Goal: Find specific page/section: Find specific page/section

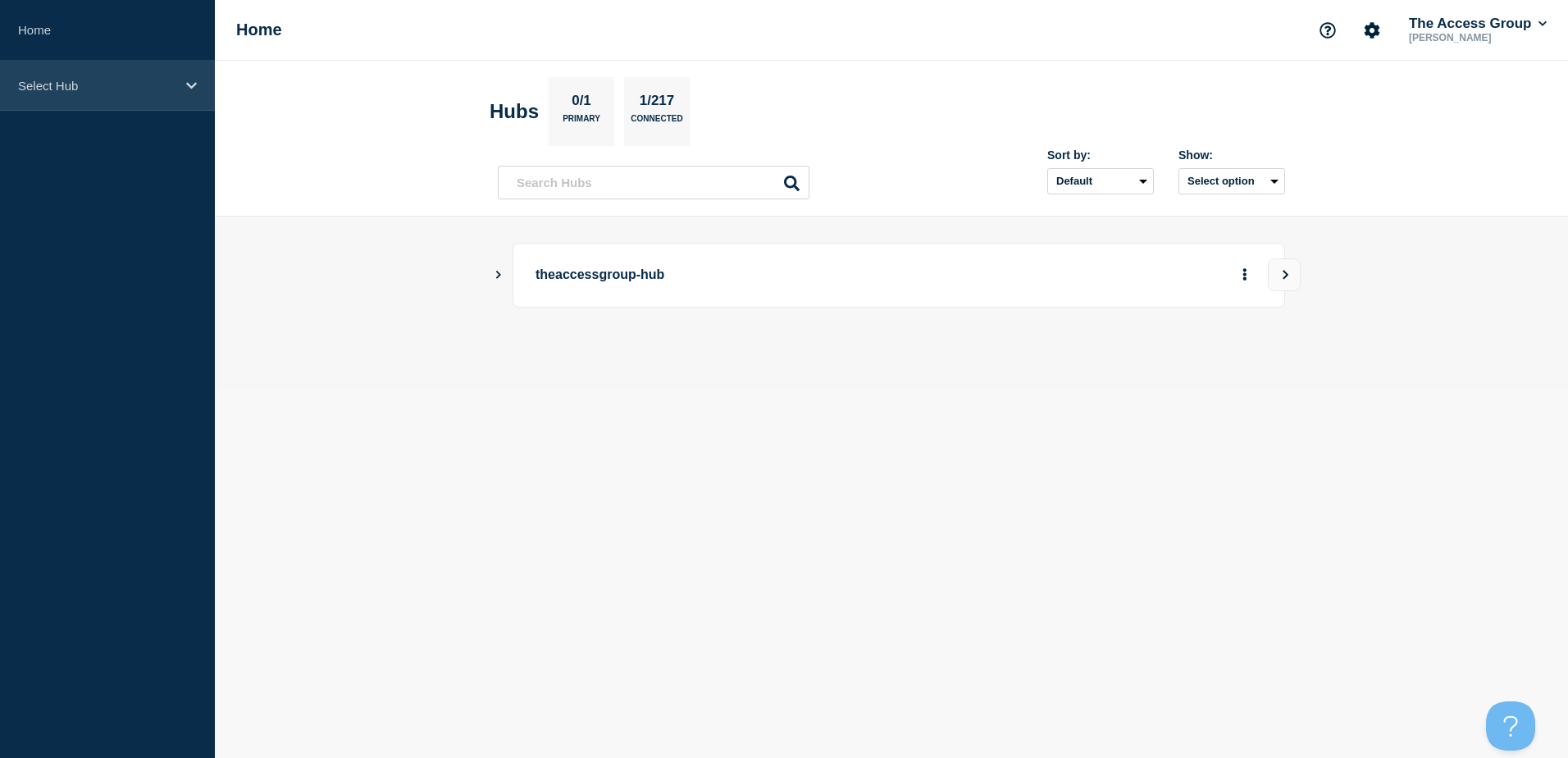
click at [118, 87] on p "Select Hub" at bounding box center [97, 86] width 158 height 14
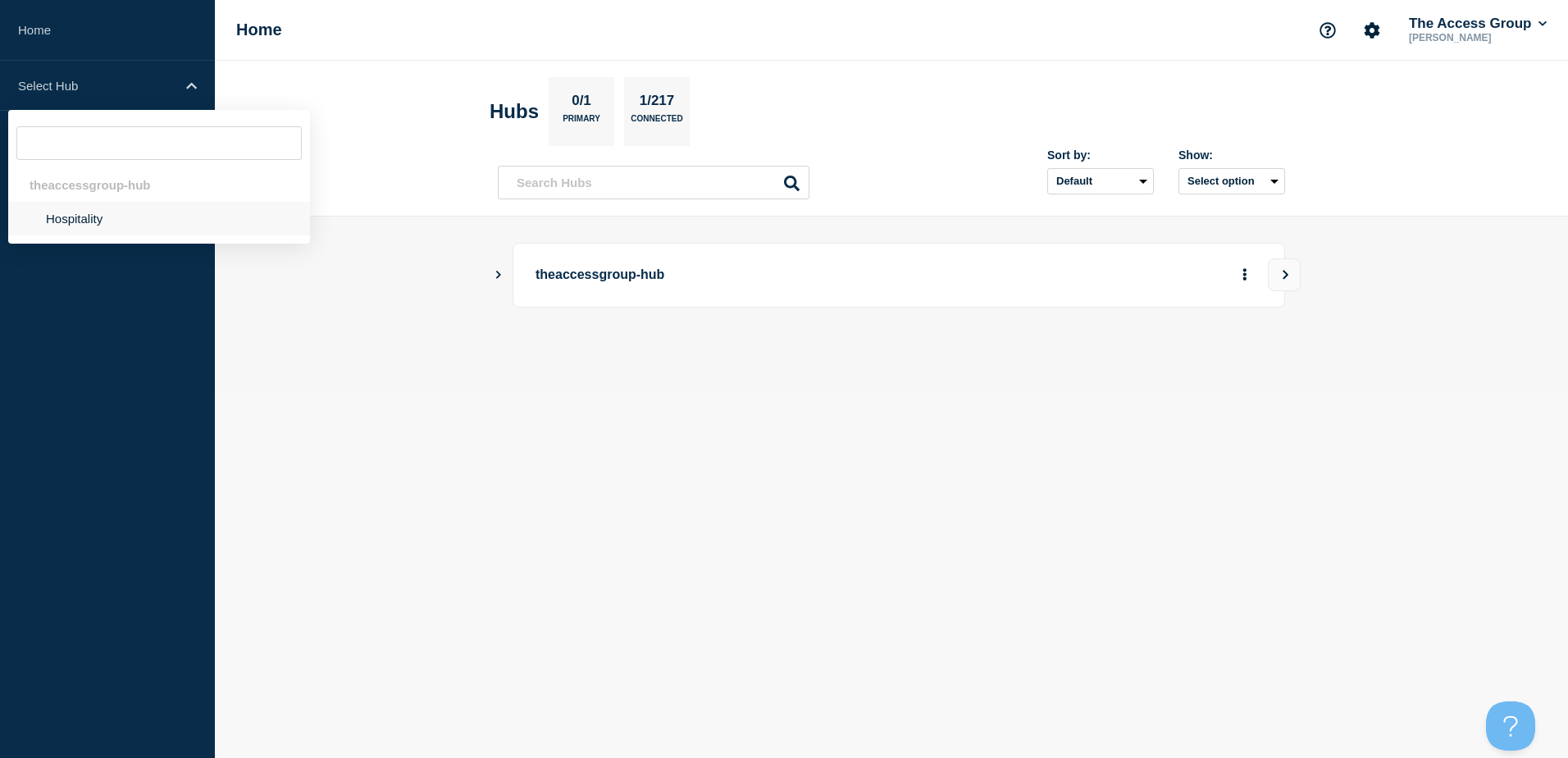
click at [117, 222] on li "Hospitality" at bounding box center [159, 218] width 302 height 34
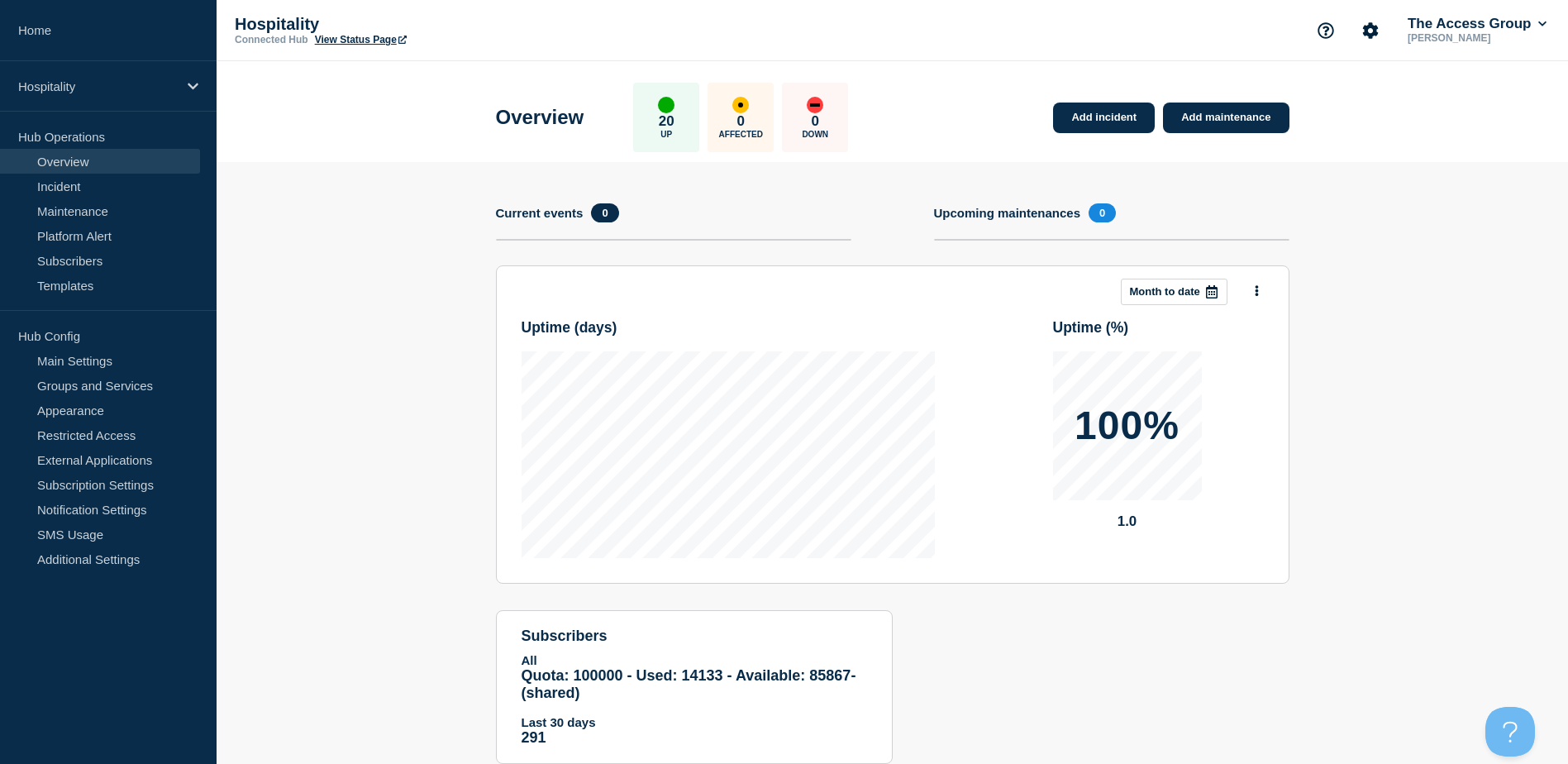
click at [1385, 171] on section "Add incident Add maintenance Current events 0 Upcoming maintenances 0 This mont…" at bounding box center [891, 476] width 1351 height 626
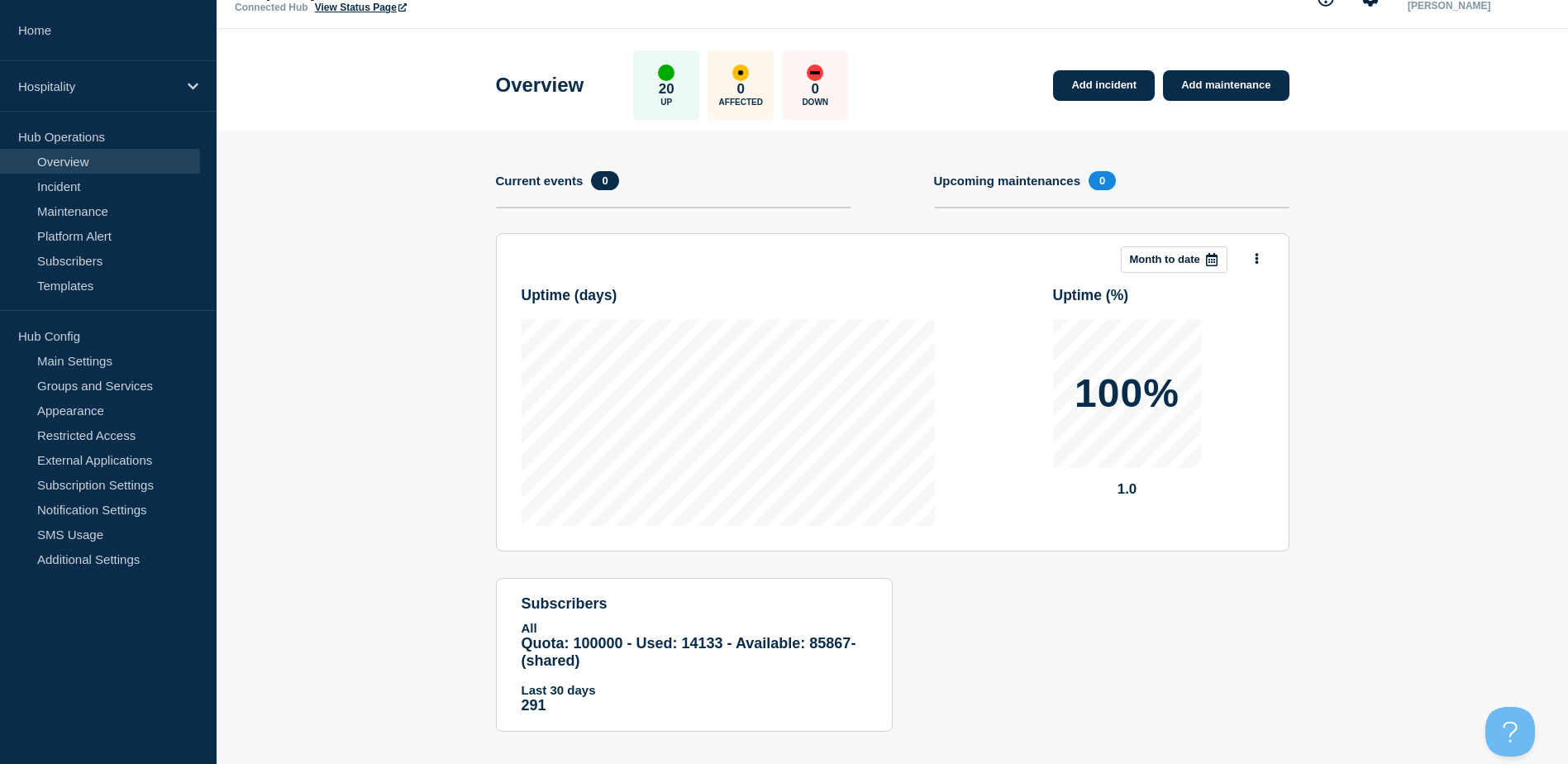
scroll to position [50, 0]
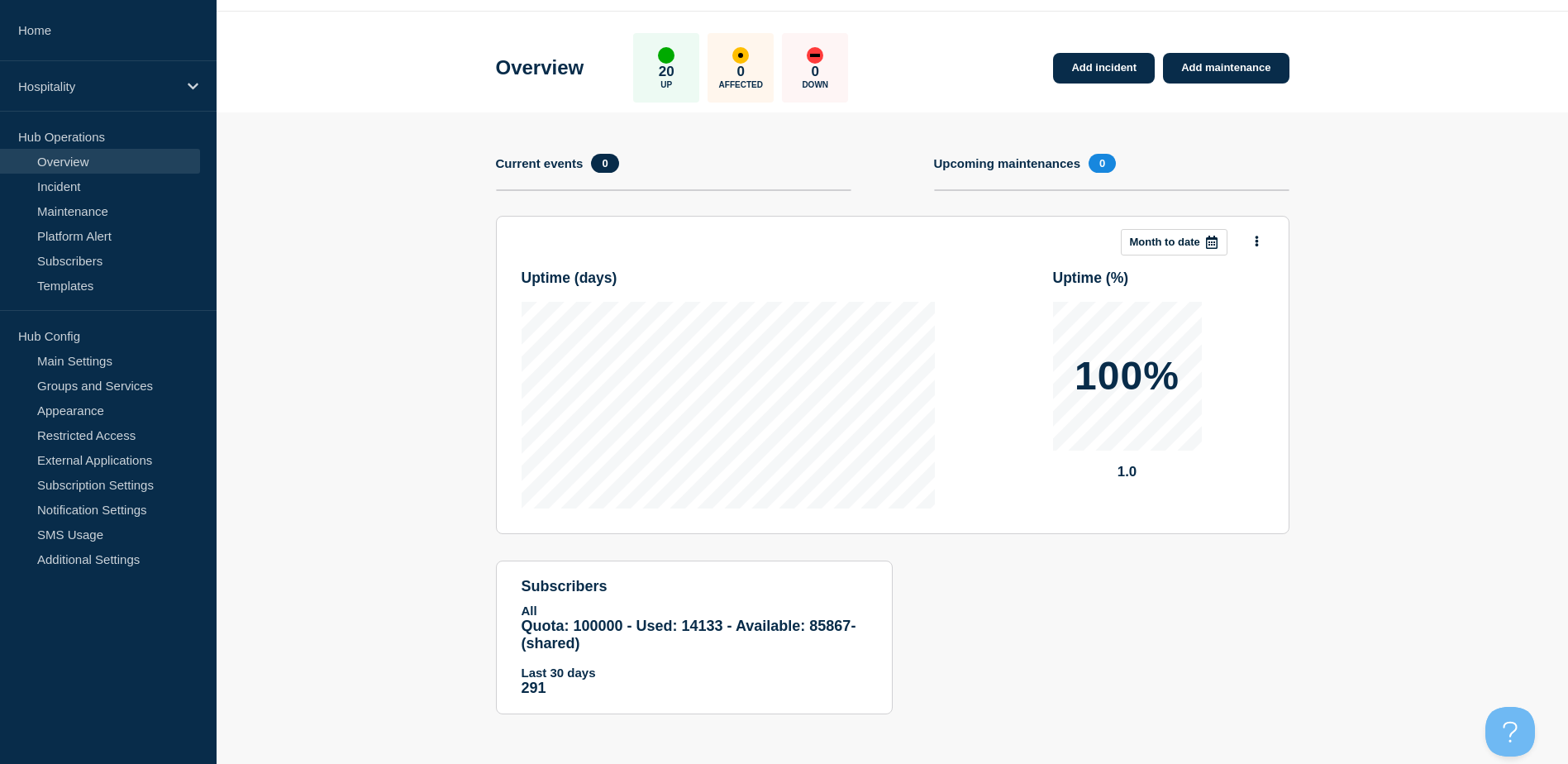
click at [537, 60] on h1 "Overview" at bounding box center [540, 68] width 89 height 23
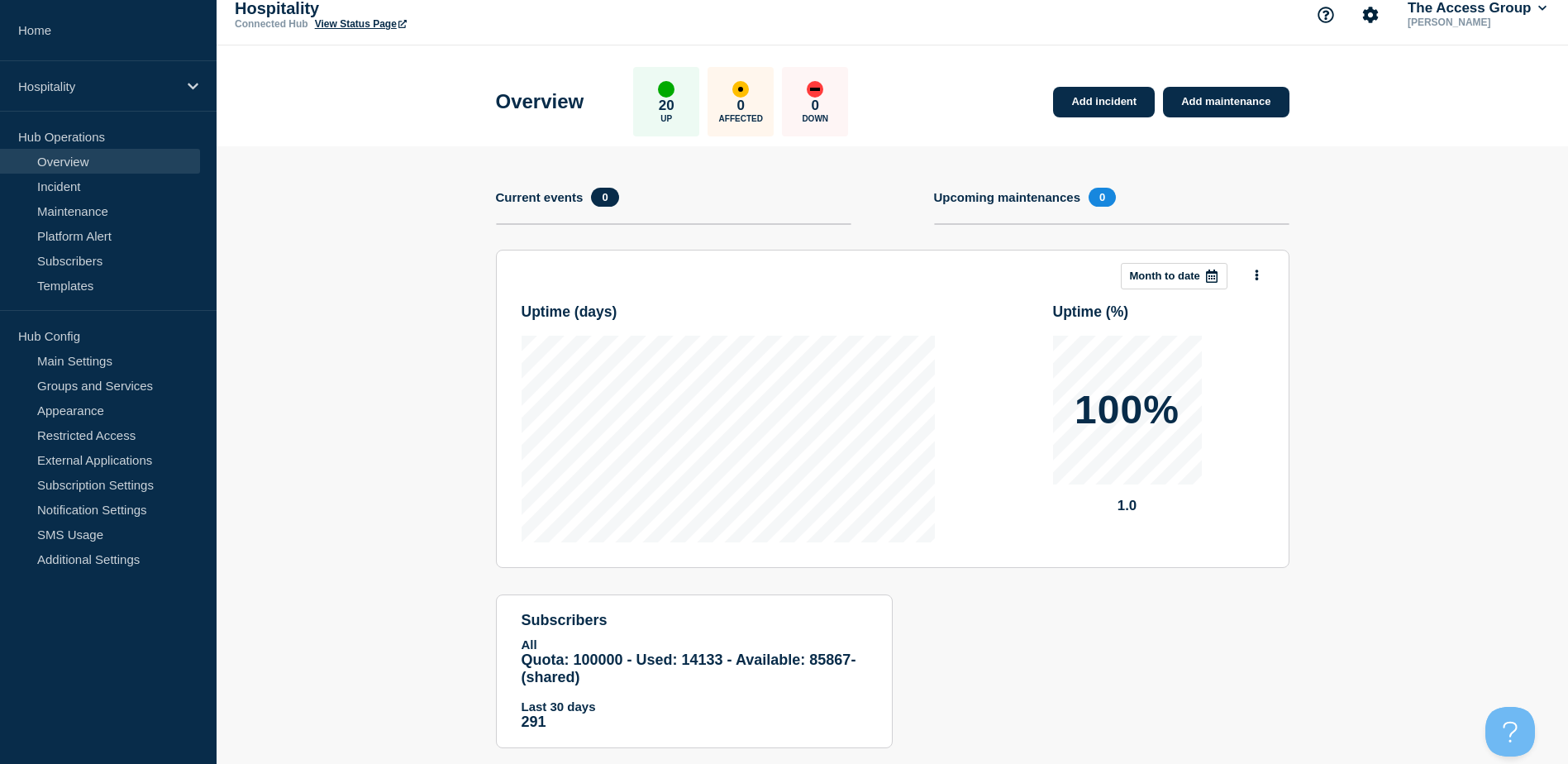
scroll to position [0, 0]
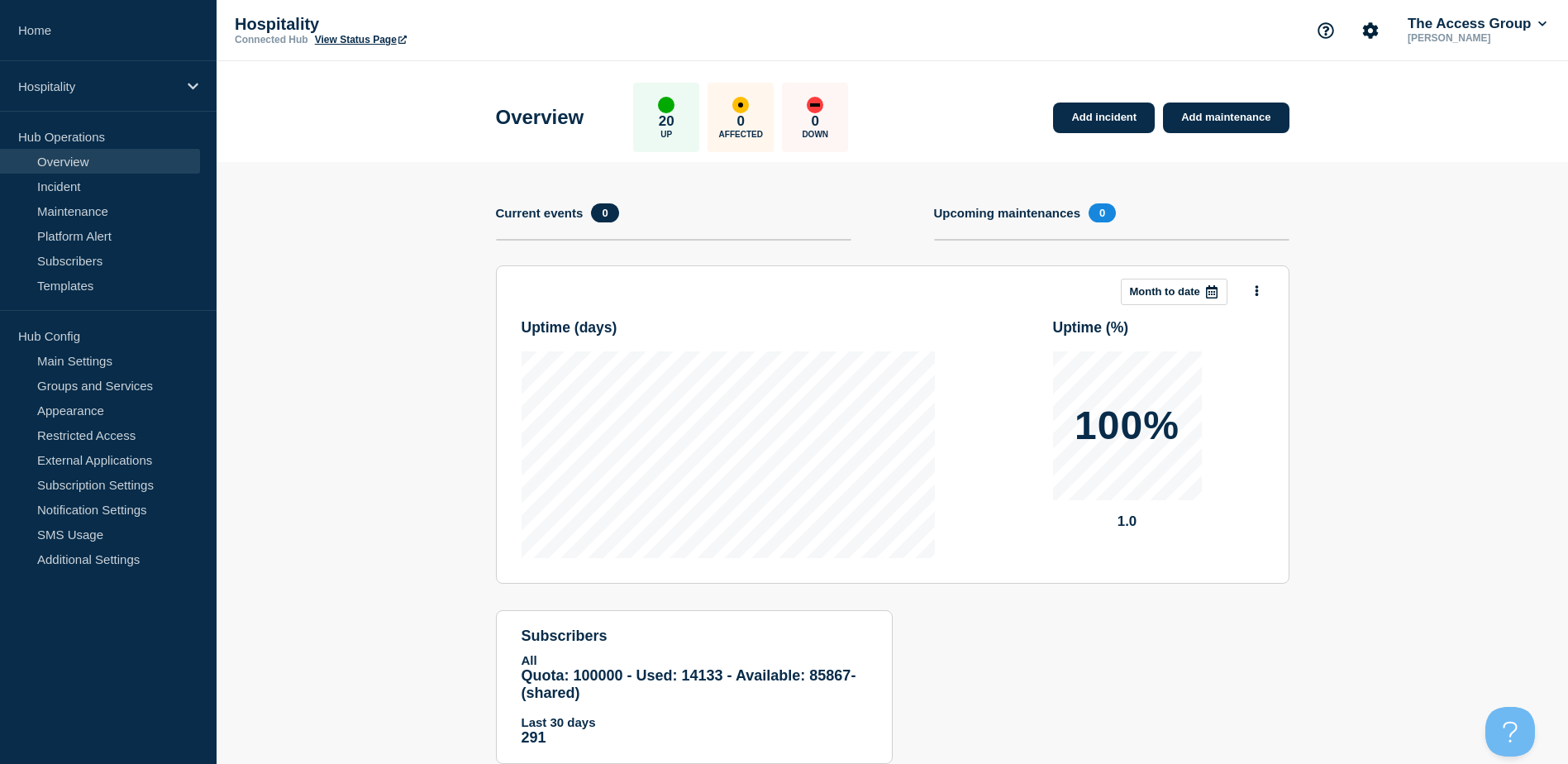
click at [557, 118] on h1 "Overview" at bounding box center [540, 118] width 89 height 23
click at [362, 34] on link "View Status Page" at bounding box center [360, 40] width 92 height 12
